Goal: Task Accomplishment & Management: Complete application form

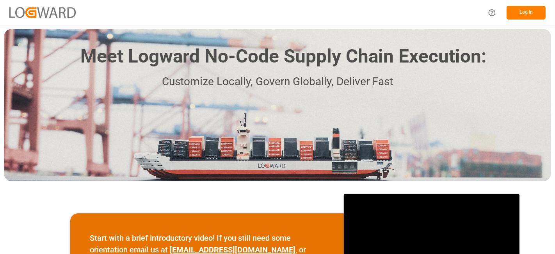
click at [524, 7] on button "Log In" at bounding box center [526, 13] width 39 height 14
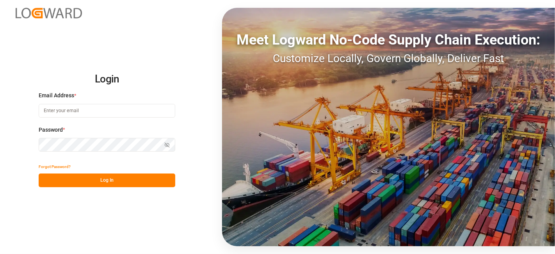
type input "janggyu.kim@jamindustries.com"
click at [83, 184] on button "Log In" at bounding box center [107, 180] width 137 height 14
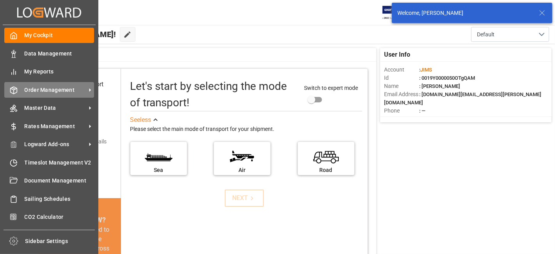
click at [57, 89] on span "Order Management" at bounding box center [56, 90] width 62 height 8
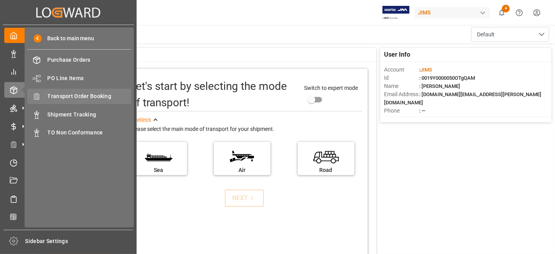
click at [105, 96] on span "Transport Order Booking" at bounding box center [90, 96] width 84 height 8
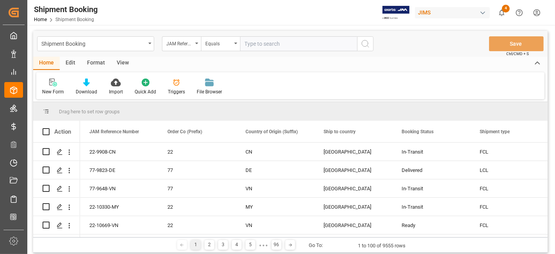
click at [261, 44] on input "text" at bounding box center [298, 43] width 117 height 15
type input "77-10708-DE"
click at [369, 43] on icon "search button" at bounding box center [365, 43] width 9 height 9
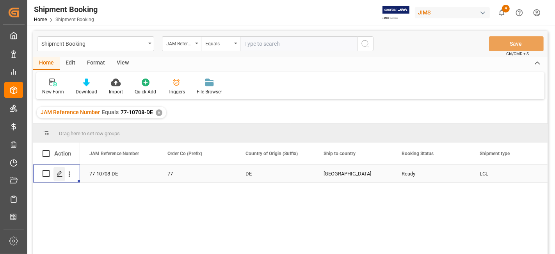
click at [58, 177] on div "Press SPACE to select this row." at bounding box center [59, 174] width 12 height 14
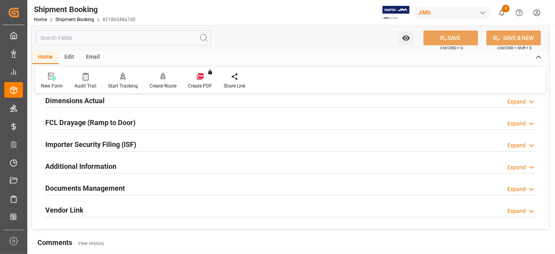
scroll to position [260, 0]
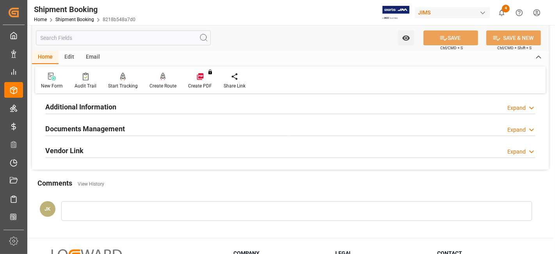
click at [128, 123] on div "Documents Management Expand" at bounding box center [290, 128] width 490 height 15
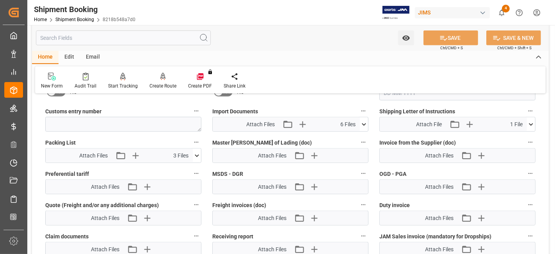
scroll to position [434, 0]
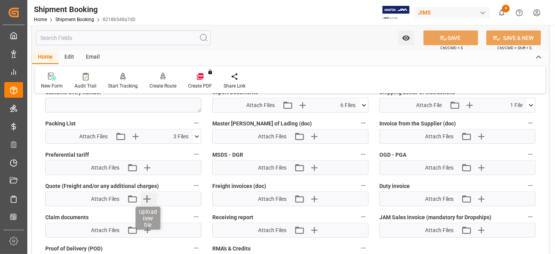
click at [148, 196] on icon "button" at bounding box center [147, 198] width 12 height 12
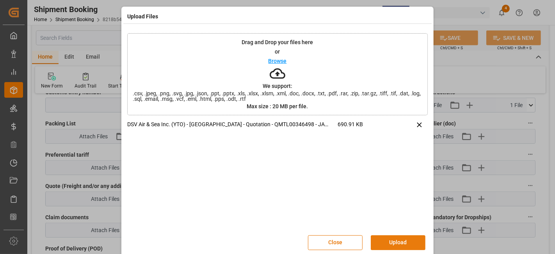
click at [390, 241] on button "Upload" at bounding box center [398, 242] width 55 height 15
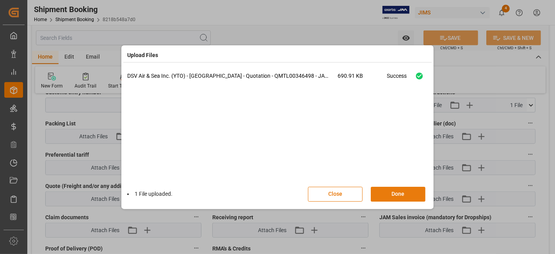
click at [392, 193] on button "Done" at bounding box center [398, 194] width 55 height 15
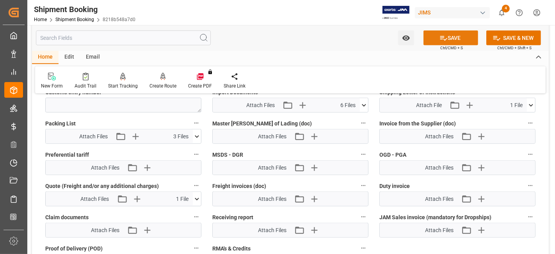
click at [444, 42] on icon at bounding box center [443, 38] width 8 height 8
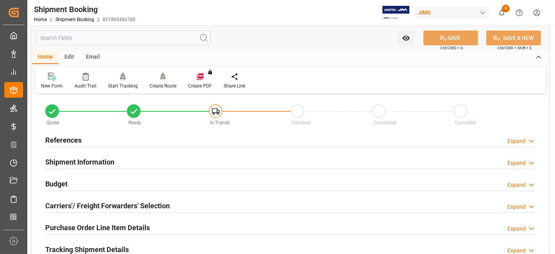
scroll to position [0, 0]
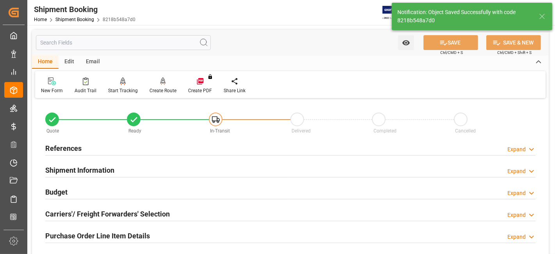
click at [128, 191] on div "Budget Expand" at bounding box center [290, 191] width 490 height 15
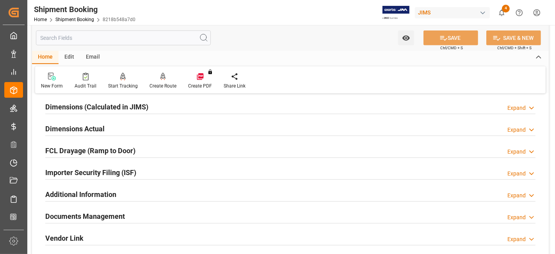
scroll to position [347, 0]
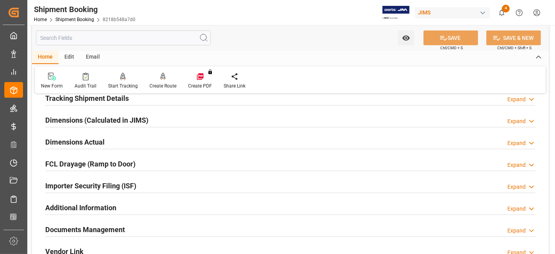
click at [130, 98] on div "Tracking Shipment Details Expand" at bounding box center [290, 97] width 490 height 15
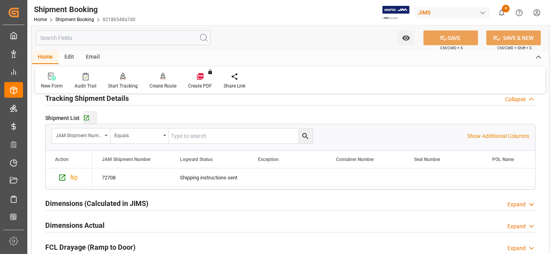
click at [86, 120] on button "Go to Shipment Tracking Grid" at bounding box center [90, 118] width 14 height 14
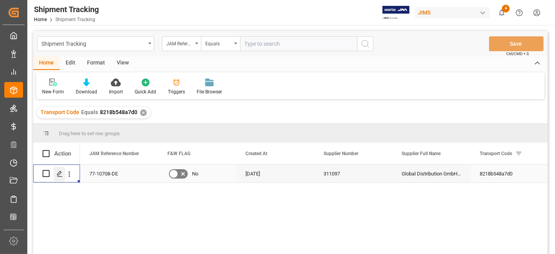
click at [60, 174] on icon "Press SPACE to select this row." at bounding box center [60, 174] width 6 height 6
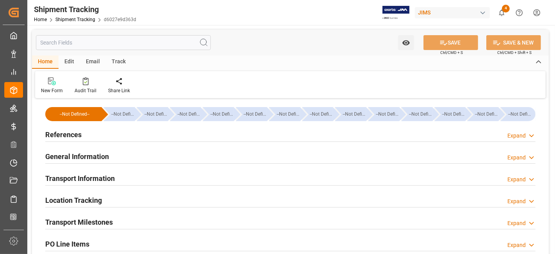
type input "25-08-2025 00:00"
type input "09-09-2025 00:00"
type input "29-09-2025"
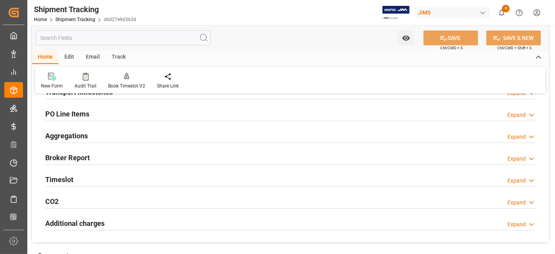
scroll to position [87, 0]
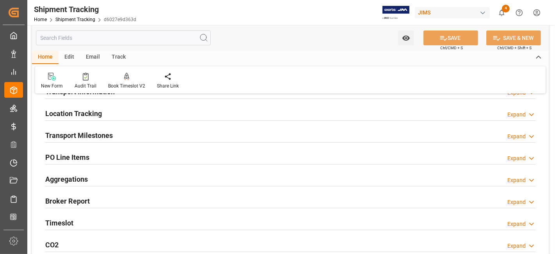
click at [110, 133] on h2 "Transport Milestones" at bounding box center [79, 135] width 68 height 11
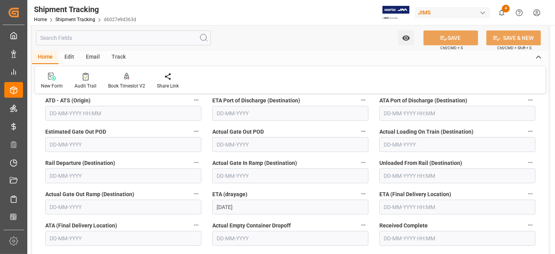
scroll to position [217, 0]
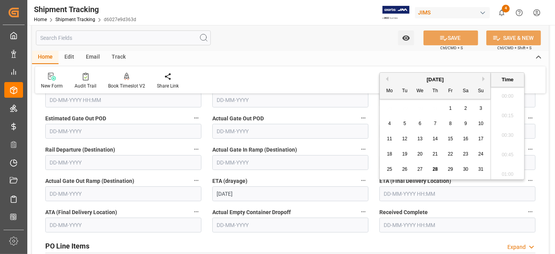
click at [397, 194] on input "text" at bounding box center [457, 193] width 156 height 15
click at [398, 128] on div "4 5 6 7 8 9 10" at bounding box center [435, 123] width 107 height 15
click at [451, 171] on span "29" at bounding box center [450, 168] width 5 height 5
type input "29-08-2025 00:00"
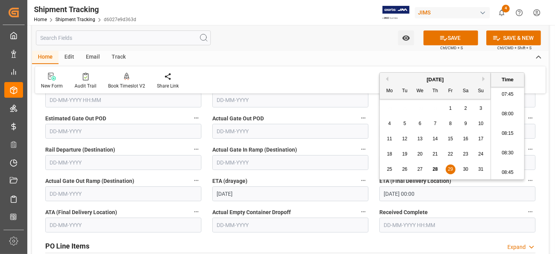
click at [292, 179] on label "ETA (drayage)" at bounding box center [290, 180] width 156 height 11
click at [358, 179] on button "ETA (drayage)" at bounding box center [363, 180] width 10 height 10
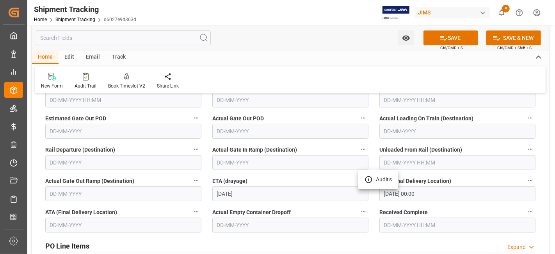
click at [283, 198] on div at bounding box center [277, 127] width 555 height 254
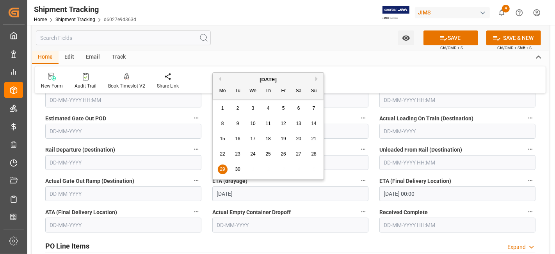
click at [243, 193] on input "29-09-2025" at bounding box center [290, 193] width 156 height 15
drag, startPoint x: 251, startPoint y: 193, endPoint x: 205, endPoint y: 192, distance: 46.1
click at [205, 192] on div "--Not Defined-- --Not Defined-- --Not Defined-- --Not Defined-- --Not Defined--…" at bounding box center [290, 129] width 517 height 490
click at [336, 177] on label "ETA (drayage)" at bounding box center [290, 180] width 156 height 11
click at [358, 177] on button "ETA (drayage)" at bounding box center [363, 180] width 10 height 10
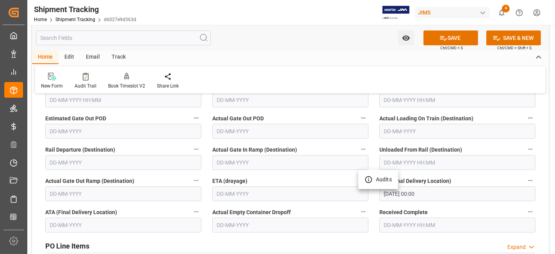
click at [439, 40] on div at bounding box center [277, 127] width 555 height 254
click at [439, 39] on icon at bounding box center [443, 38] width 8 height 8
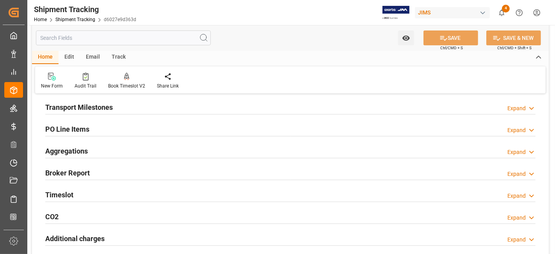
scroll to position [87, 0]
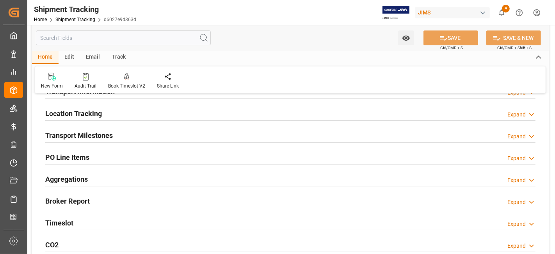
click at [141, 137] on div "Transport Milestones Expand" at bounding box center [290, 134] width 490 height 15
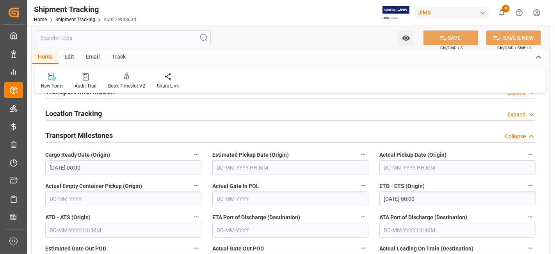
click at [424, 166] on input "text" at bounding box center [457, 167] width 156 height 15
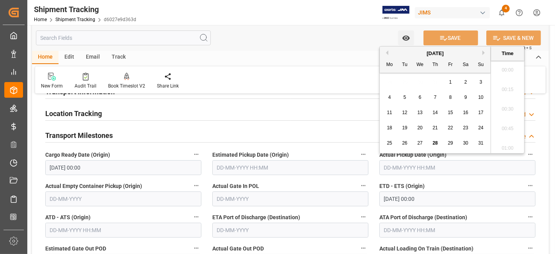
scroll to position [626, 0]
click at [415, 120] on div "18 19 20 21 22 23 24" at bounding box center [435, 127] width 107 height 15
click at [453, 146] on div "29" at bounding box center [451, 143] width 10 height 9
type input "29-08-2025 00:00"
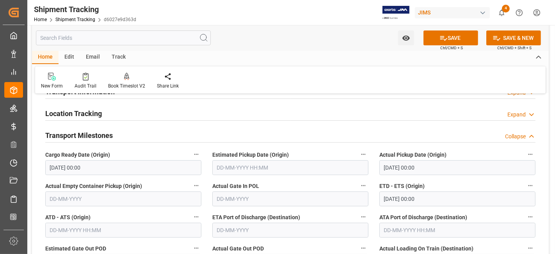
click at [322, 151] on label "Estimated Pickup Date (Origin)" at bounding box center [290, 154] width 156 height 11
click at [358, 151] on button "Estimated Pickup Date (Origin)" at bounding box center [363, 154] width 10 height 10
click at [441, 41] on div at bounding box center [277, 127] width 555 height 254
click at [441, 41] on body "Created by potrace 1.15, written by Peter Selinger 2001-2017 Created by potrace…" at bounding box center [277, 127] width 555 height 254
click at [441, 41] on icon at bounding box center [443, 38] width 8 height 8
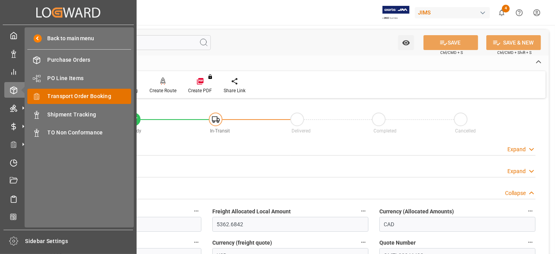
scroll to position [347, 0]
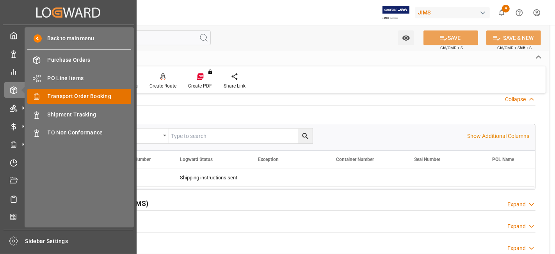
click at [84, 94] on span "Transport Order Booking" at bounding box center [90, 96] width 84 height 8
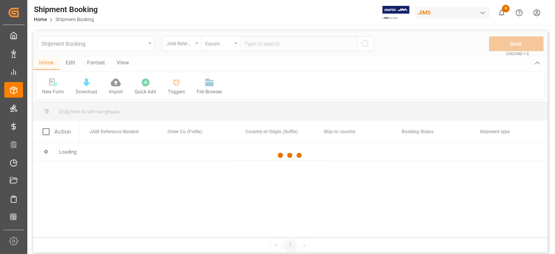
click at [258, 47] on div at bounding box center [290, 155] width 514 height 249
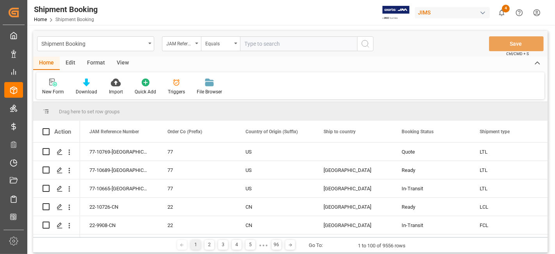
click at [258, 46] on input "text" at bounding box center [298, 43] width 117 height 15
paste input "77-10008-CN"
type input "77-10008-CN"
click at [369, 46] on icon "search button" at bounding box center [365, 43] width 9 height 9
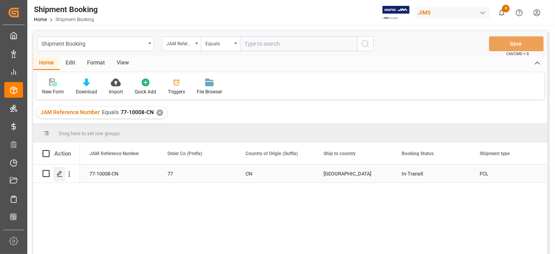
click at [60, 176] on line "Press SPACE to select this row." at bounding box center [59, 176] width 5 height 0
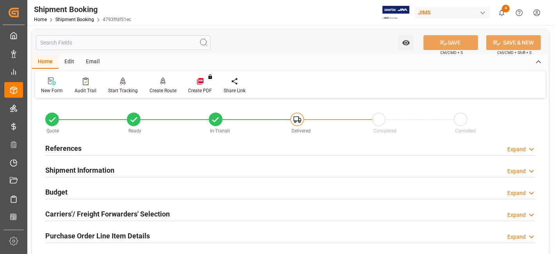
click at [117, 151] on div "References Expand" at bounding box center [290, 147] width 490 height 15
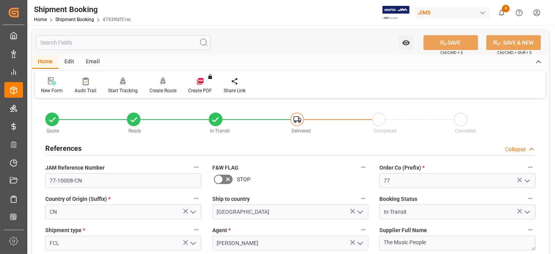
click at [117, 151] on div "References Collapse" at bounding box center [290, 147] width 490 height 15
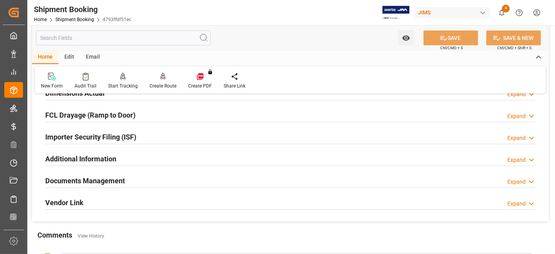
scroll to position [225, 0]
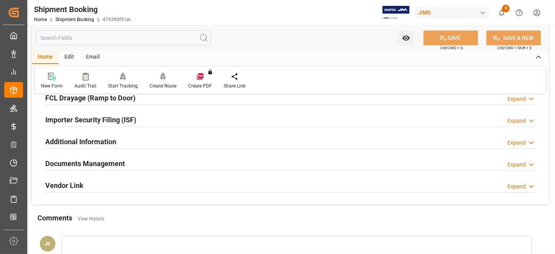
click at [118, 158] on h2 "Documents Management" at bounding box center [85, 163] width 80 height 11
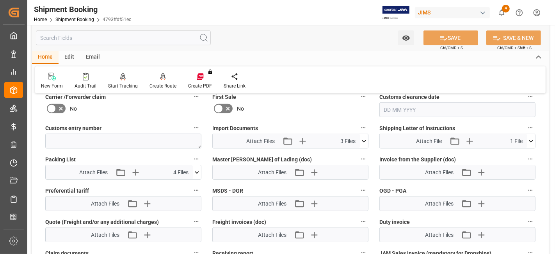
scroll to position [399, 0]
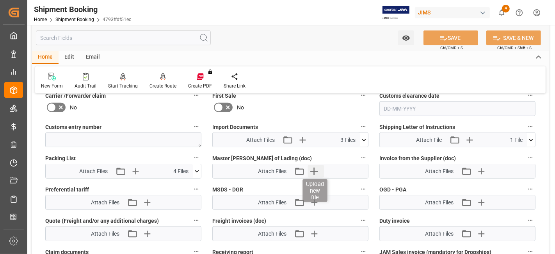
click at [313, 173] on icon "button" at bounding box center [314, 171] width 12 height 12
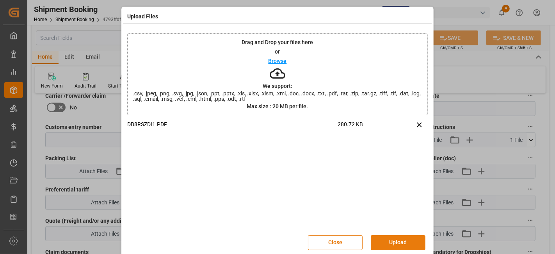
click at [394, 237] on button "Upload" at bounding box center [398, 242] width 55 height 15
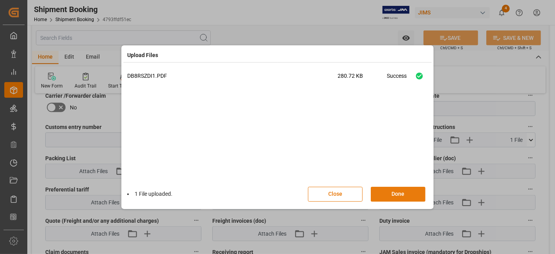
click at [389, 193] on button "Done" at bounding box center [398, 194] width 55 height 15
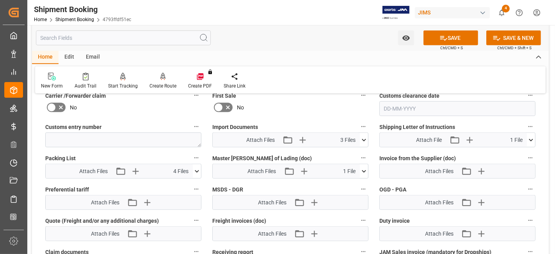
scroll to position [269, 0]
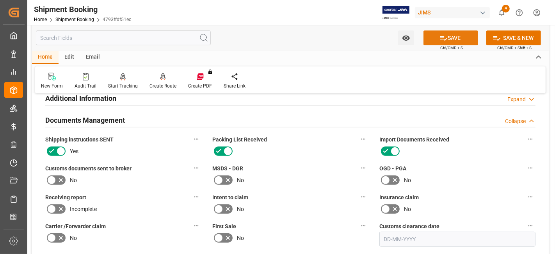
click at [445, 43] on button "SAVE" at bounding box center [450, 37] width 55 height 15
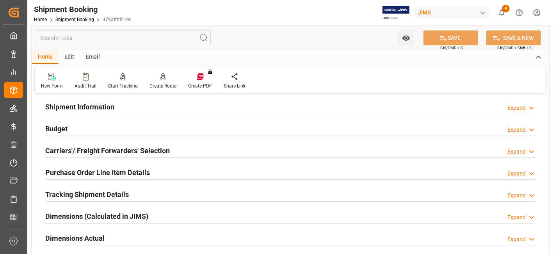
scroll to position [52, 0]
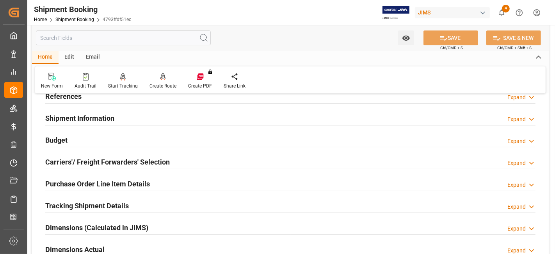
click at [101, 203] on h2 "Tracking Shipment Details" at bounding box center [87, 205] width 84 height 11
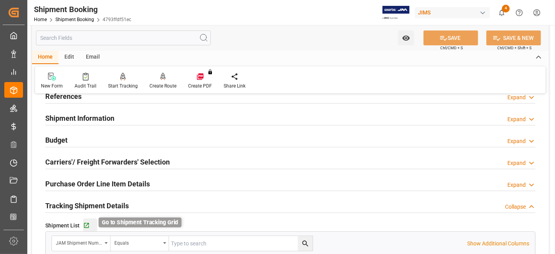
click at [86, 226] on icon "button" at bounding box center [86, 225] width 7 height 7
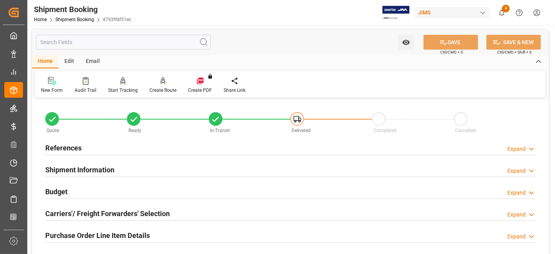
scroll to position [0, 0]
click at [78, 197] on div "Budget Expand" at bounding box center [290, 191] width 490 height 15
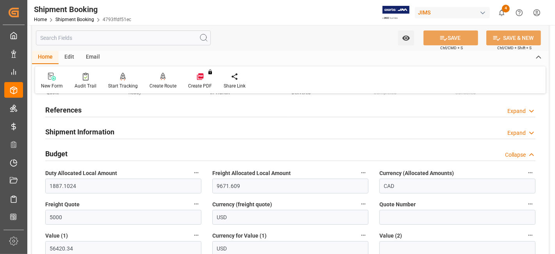
scroll to position [87, 0]
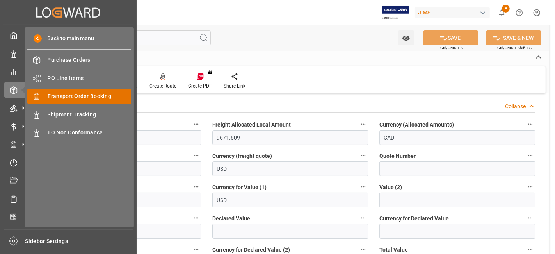
click at [98, 96] on span "Transport Order Booking" at bounding box center [90, 96] width 84 height 8
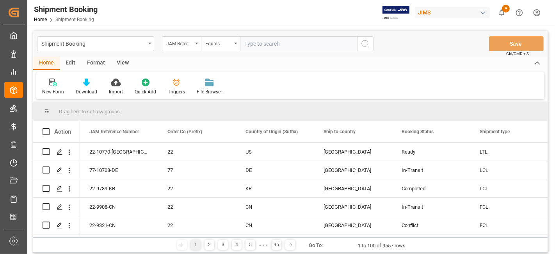
click at [254, 45] on input "text" at bounding box center [298, 43] width 117 height 15
paste input "77-10738-CN"
type input "77-10738-CN"
click at [368, 43] on icon "search button" at bounding box center [365, 43] width 9 height 9
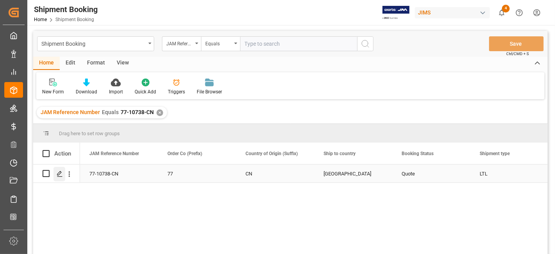
click at [58, 177] on div "Press SPACE to select this row." at bounding box center [59, 174] width 12 height 14
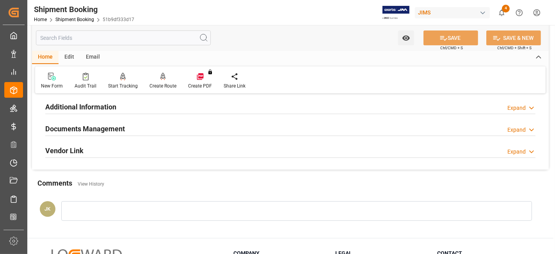
scroll to position [217, 0]
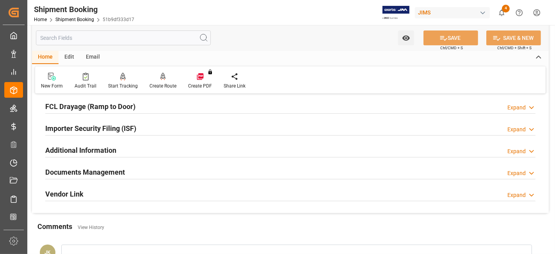
click at [68, 167] on h2 "Documents Management" at bounding box center [85, 172] width 80 height 11
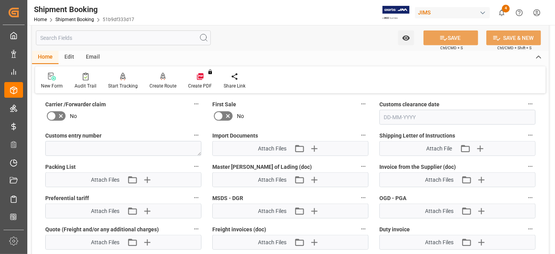
scroll to position [520, 0]
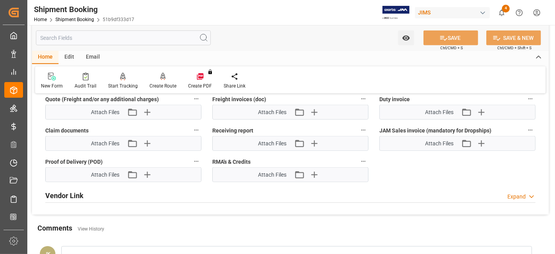
click at [146, 115] on div "Attach Files Attach existing file Upload new file" at bounding box center [123, 112] width 155 height 14
click at [146, 109] on icon "button" at bounding box center [147, 112] width 12 height 12
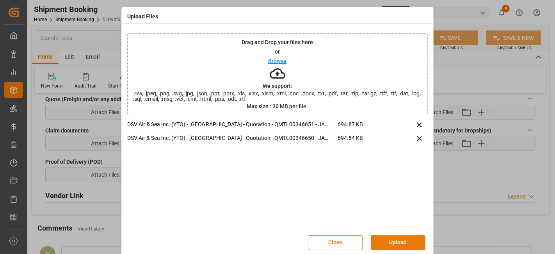
click at [388, 238] on button "Upload" at bounding box center [398, 242] width 55 height 15
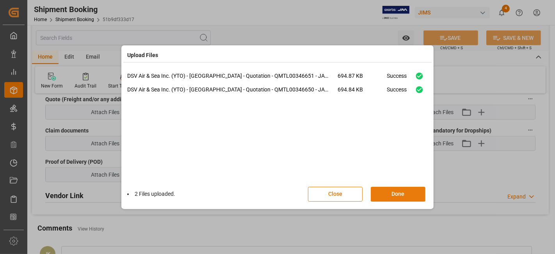
click at [391, 190] on button "Done" at bounding box center [398, 194] width 55 height 15
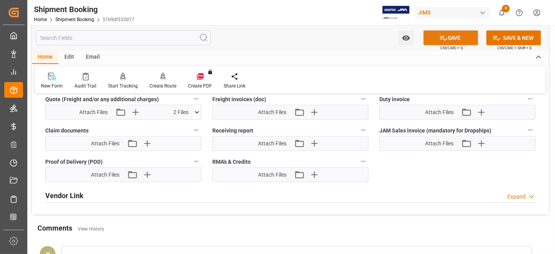
click at [439, 40] on icon at bounding box center [443, 38] width 8 height 8
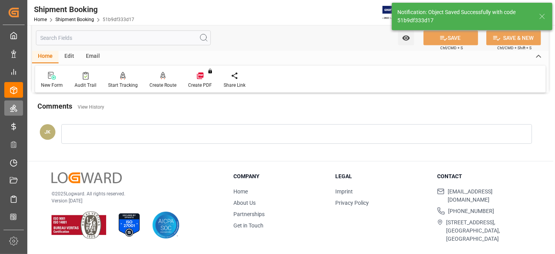
scroll to position [217, 0]
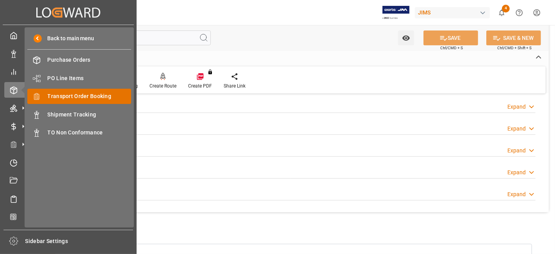
click at [101, 93] on span "Transport Order Booking" at bounding box center [90, 96] width 84 height 8
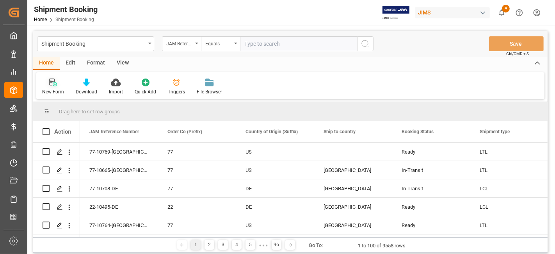
click at [48, 86] on div at bounding box center [53, 82] width 22 height 8
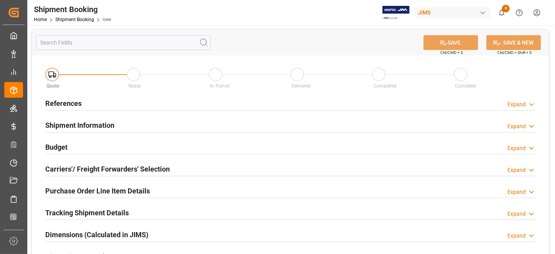
click at [297, 101] on div "References Expand" at bounding box center [290, 102] width 490 height 15
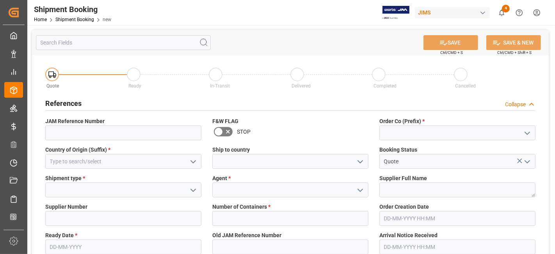
click at [530, 132] on icon "open menu" at bounding box center [527, 132] width 9 height 9
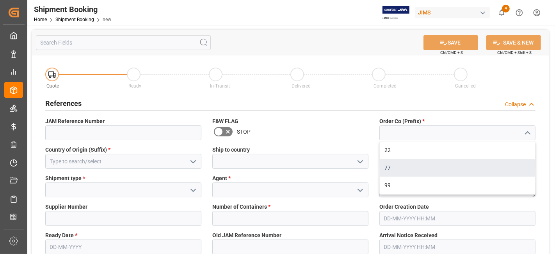
click at [482, 164] on div "77" at bounding box center [457, 168] width 155 height 18
type input "77"
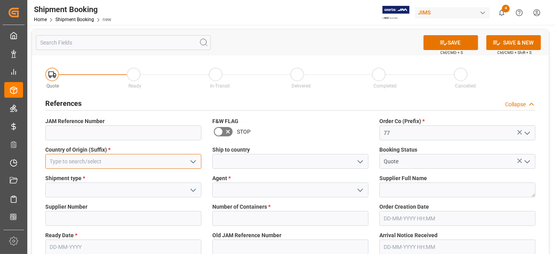
click at [148, 162] on input at bounding box center [123, 161] width 156 height 15
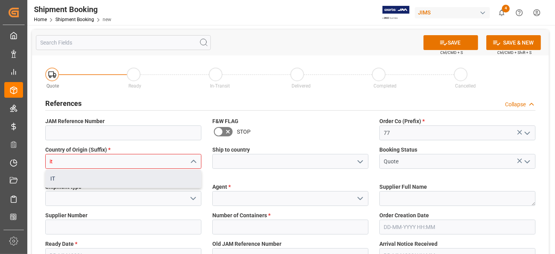
click at [115, 175] on div "IT" at bounding box center [123, 179] width 155 height 18
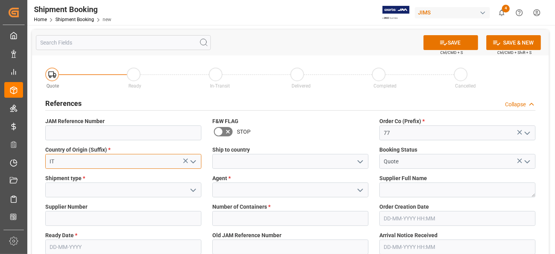
type input "IT"
click at [358, 160] on polyline "open menu" at bounding box center [360, 161] width 5 height 2
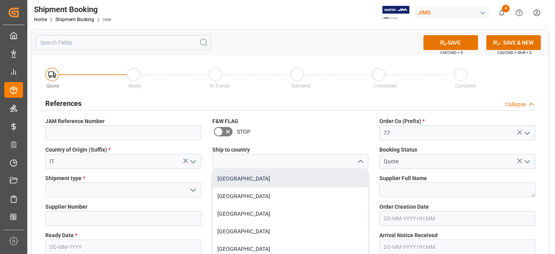
click at [323, 179] on div "[GEOGRAPHIC_DATA]" at bounding box center [290, 179] width 155 height 18
type input "[GEOGRAPHIC_DATA]"
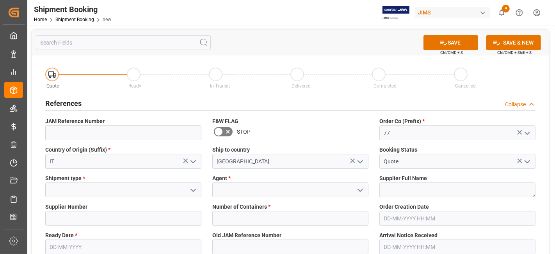
click at [194, 191] on icon "open menu" at bounding box center [193, 189] width 9 height 9
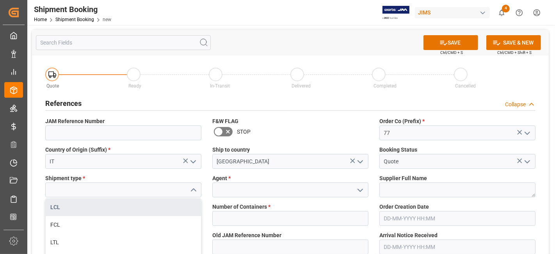
click at [158, 208] on div "LCL" at bounding box center [123, 207] width 155 height 18
type input "LCL"
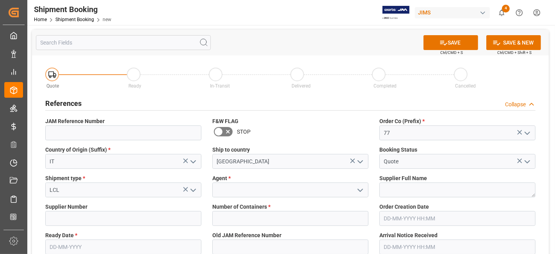
click at [359, 194] on icon "open menu" at bounding box center [360, 189] width 9 height 9
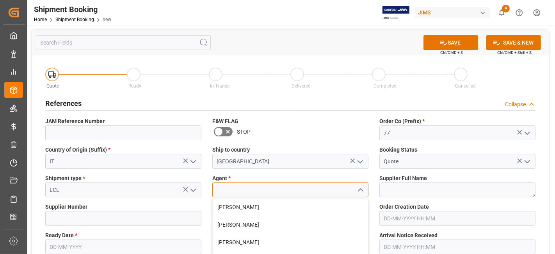
click at [303, 194] on input at bounding box center [290, 189] width 156 height 15
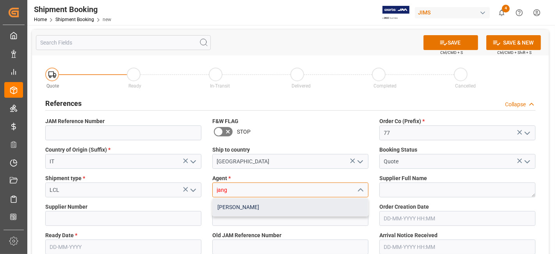
click at [286, 211] on div "[PERSON_NAME]" at bounding box center [290, 207] width 155 height 18
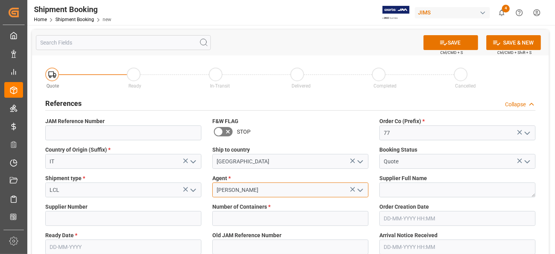
type input "[PERSON_NAME]"
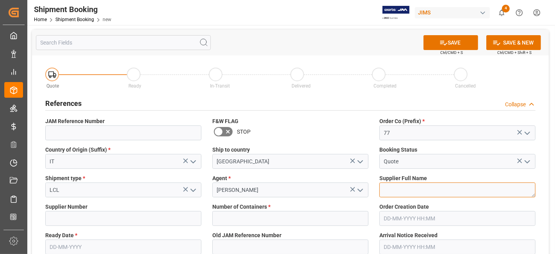
click at [412, 187] on textarea at bounding box center [457, 189] width 156 height 15
paste textarea "Fatar SRL (USD)"
type textarea "Fatar SRL (USD)"
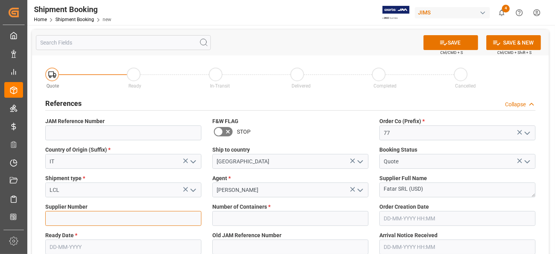
click at [64, 215] on input at bounding box center [123, 218] width 156 height 15
paste input "347652"
type input "347652"
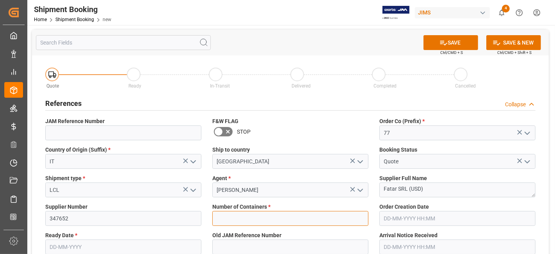
click at [253, 217] on input "text" at bounding box center [290, 218] width 156 height 15
type input "0"
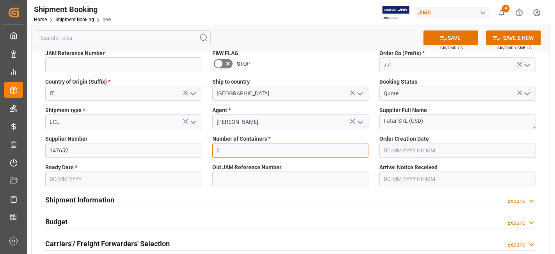
scroll to position [87, 0]
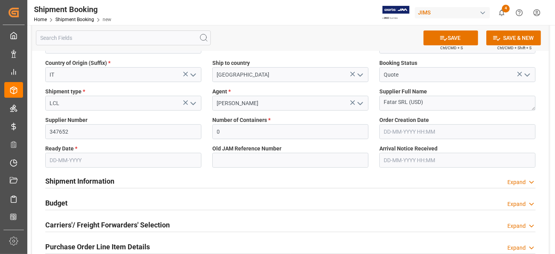
click at [111, 157] on input "text" at bounding box center [123, 160] width 156 height 15
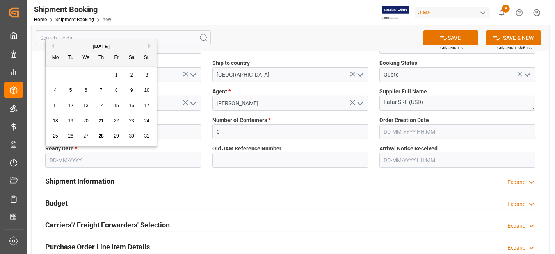
click at [76, 130] on div "25 26 27 28 29 30 31" at bounding box center [101, 135] width 107 height 15
click at [149, 46] on button "Next Month" at bounding box center [150, 45] width 5 height 5
click at [117, 75] on span "5" at bounding box center [116, 74] width 3 height 5
type input "[DATE]"
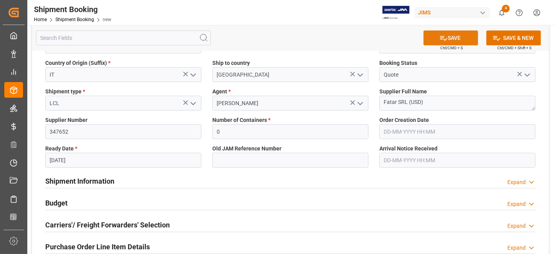
click at [450, 37] on button "SAVE" at bounding box center [450, 37] width 55 height 15
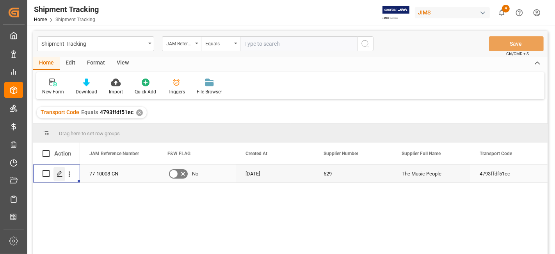
click at [61, 176] on icon "Press SPACE to select this row." at bounding box center [60, 174] width 6 height 6
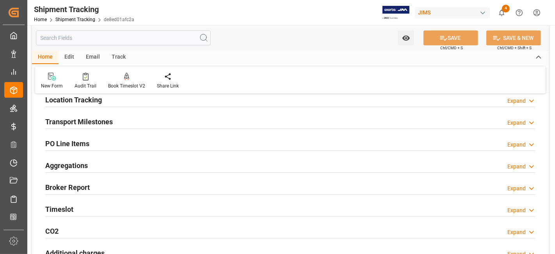
scroll to position [87, 0]
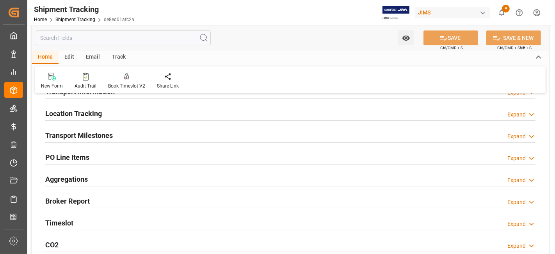
click at [121, 137] on div "Transport Milestones Expand" at bounding box center [290, 134] width 490 height 15
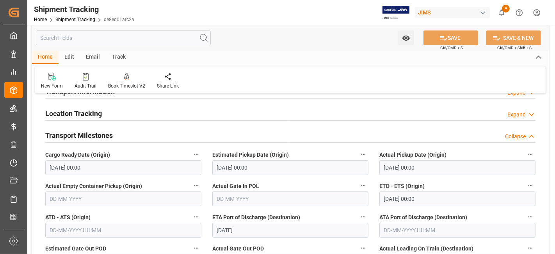
click at [102, 136] on h2 "Transport Milestones" at bounding box center [79, 135] width 68 height 11
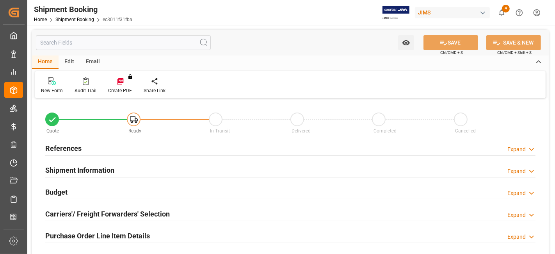
type input "0"
type input "[DATE]"
click at [78, 153] on div "References" at bounding box center [63, 147] width 36 height 15
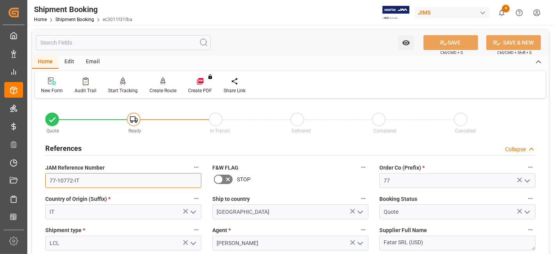
drag, startPoint x: 105, startPoint y: 185, endPoint x: 42, endPoint y: 183, distance: 62.5
click at [43, 183] on div "JAM Reference Number 77-10772-IT" at bounding box center [123, 174] width 167 height 31
click at [90, 148] on div "References Collapse" at bounding box center [290, 147] width 490 height 15
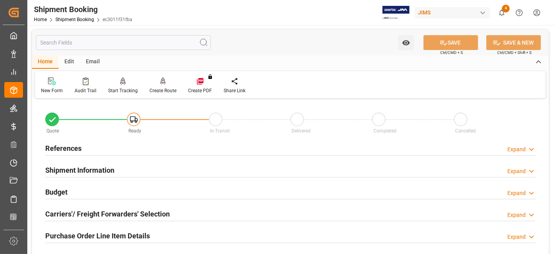
click at [102, 145] on div "References Expand" at bounding box center [290, 147] width 490 height 15
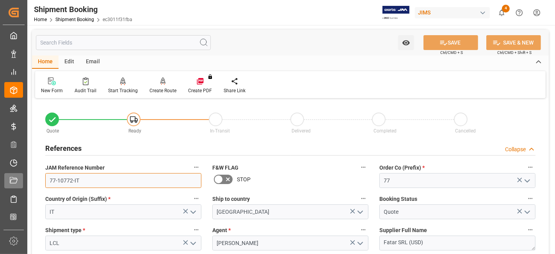
drag, startPoint x: 91, startPoint y: 180, endPoint x: 8, endPoint y: 178, distance: 83.2
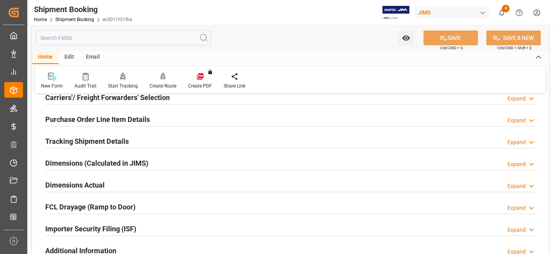
scroll to position [303, 0]
